Goal: Information Seeking & Learning: Find specific fact

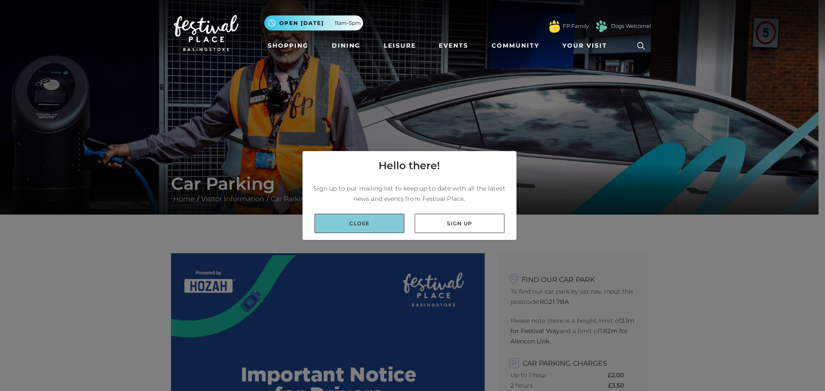
click at [352, 227] on link "Close" at bounding box center [360, 223] width 90 height 19
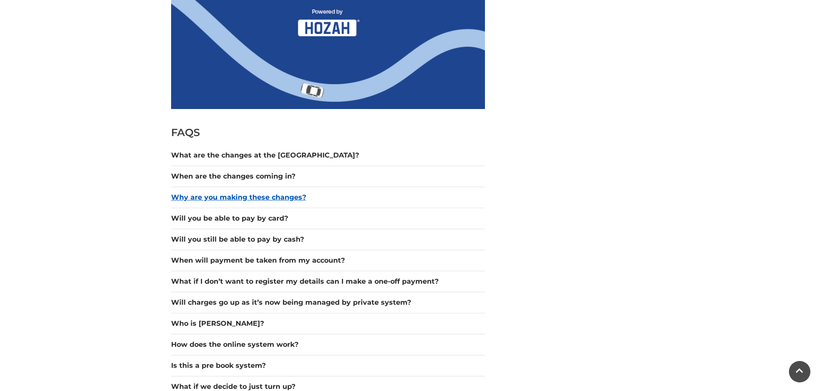
scroll to position [730, 0]
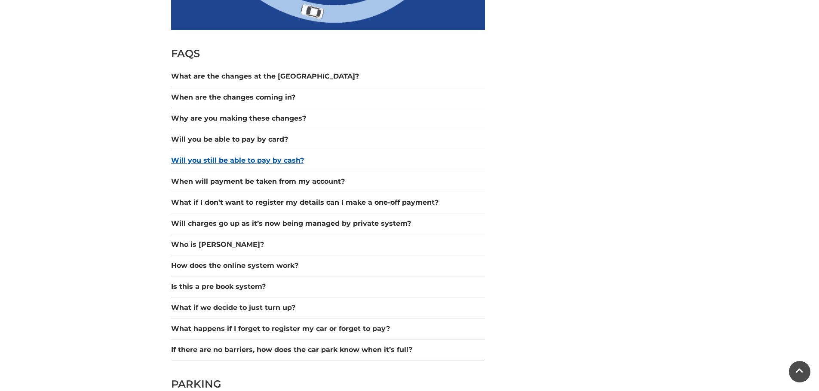
click at [276, 162] on button "Will you still be able to pay by cash?" at bounding box center [328, 161] width 314 height 10
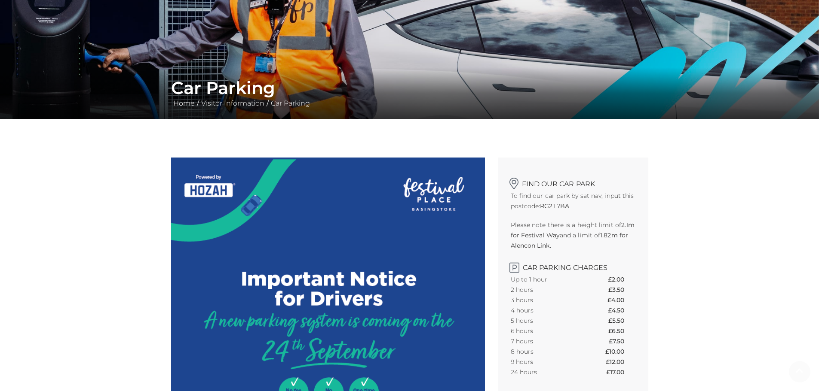
scroll to position [129, 0]
